Goal: Information Seeking & Learning: Learn about a topic

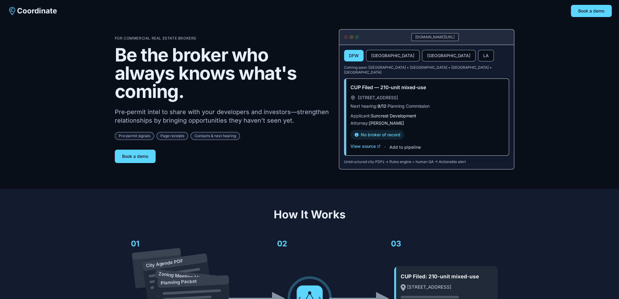
click at [26, 13] on span "Coordinate" at bounding box center [37, 11] width 40 height 10
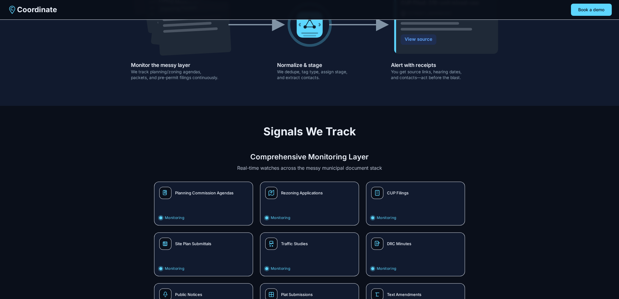
scroll to position [427, 0]
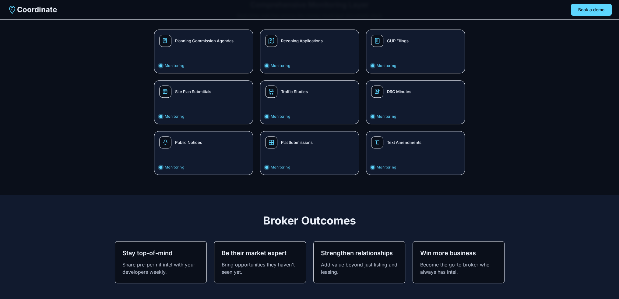
click at [286, 141] on div "Plat Submissions" at bounding box center [309, 142] width 89 height 12
click at [188, 140] on span "Public Notices" at bounding box center [188, 142] width 27 height 5
click at [185, 86] on div "Site Plan Submittals" at bounding box center [203, 92] width 89 height 12
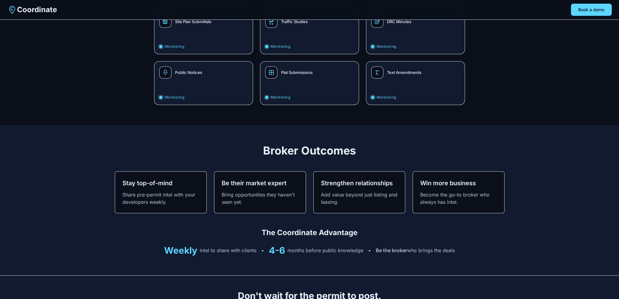
scroll to position [548, 0]
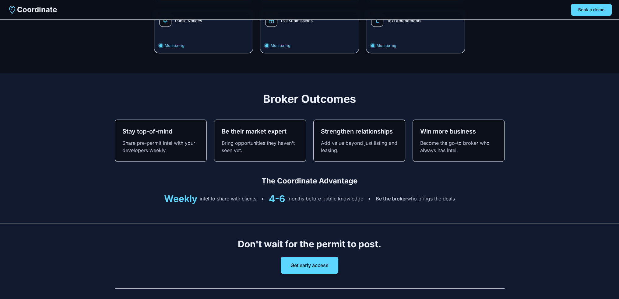
click at [232, 141] on p "Bring opportunities they haven't seen yet." at bounding box center [260, 147] width 77 height 15
drag, startPoint x: 151, startPoint y: 147, endPoint x: 157, endPoint y: 146, distance: 5.9
click at [157, 146] on p "Share pre-permit intel with your developers weekly." at bounding box center [160, 147] width 77 height 15
click at [411, 135] on div "Stay top-of-mind Share pre-permit intel with your developers weekly. Be their m…" at bounding box center [310, 141] width 390 height 42
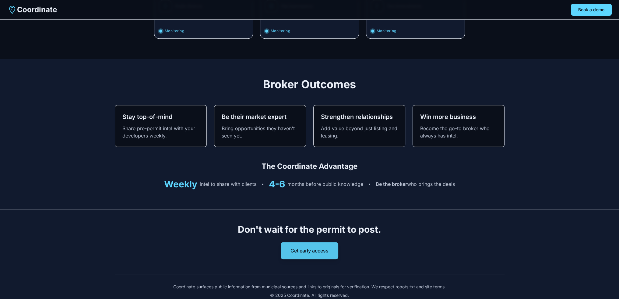
scroll to position [571, 0]
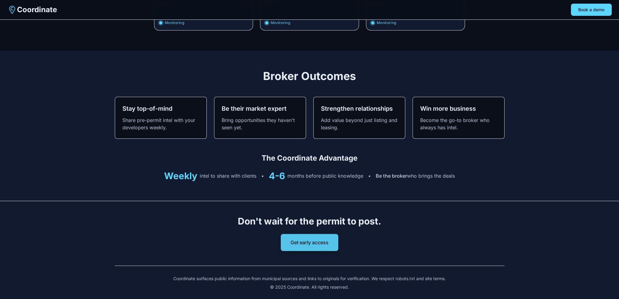
click at [311, 237] on button "Get early access" at bounding box center [310, 242] width 58 height 17
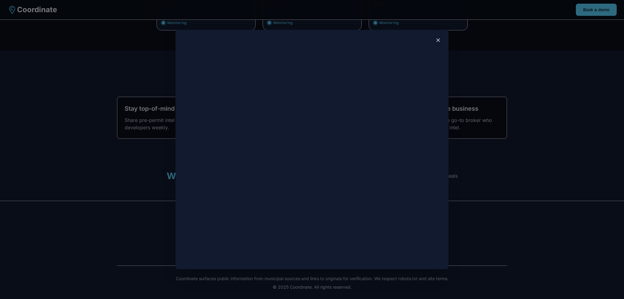
click at [438, 41] on icon at bounding box center [438, 40] width 6 height 6
